Goal: Obtain resource: Obtain resource

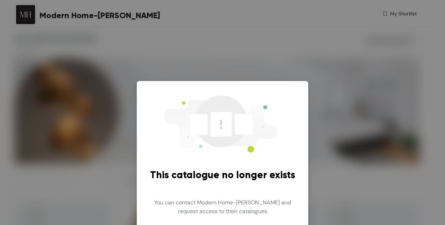
scroll to position [14, 0]
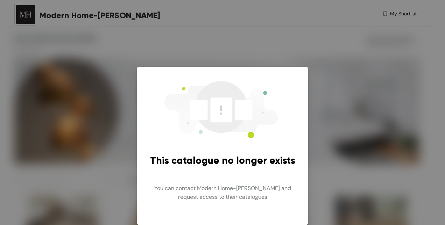
click at [310, 173] on div "This catalogue no longer exists You can contact Modern Home-[PERSON_NAME] and r…" at bounding box center [222, 112] width 445 height 225
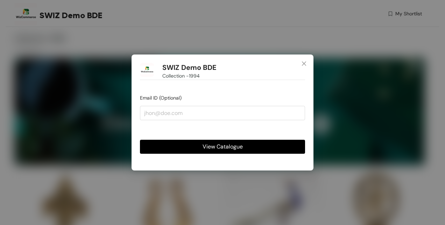
click at [244, 145] on button "View Catalogue" at bounding box center [222, 147] width 165 height 14
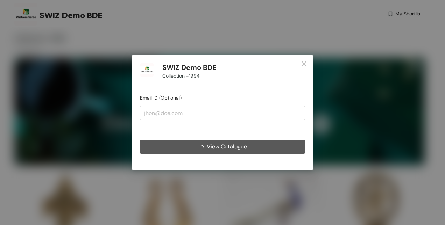
click at [209, 143] on span "View Catalogue" at bounding box center [227, 146] width 40 height 9
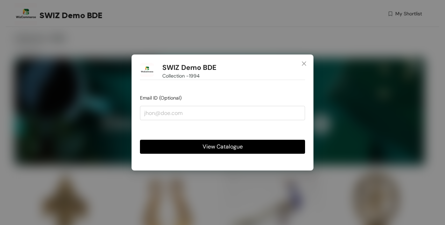
click at [209, 143] on span "View Catalogue" at bounding box center [223, 146] width 40 height 9
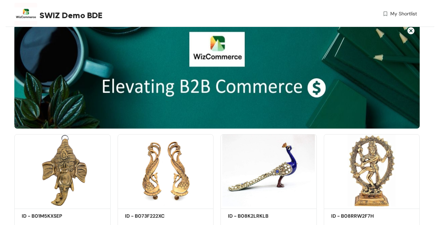
scroll to position [7, 0]
